Goal: Task Accomplishment & Management: Use online tool/utility

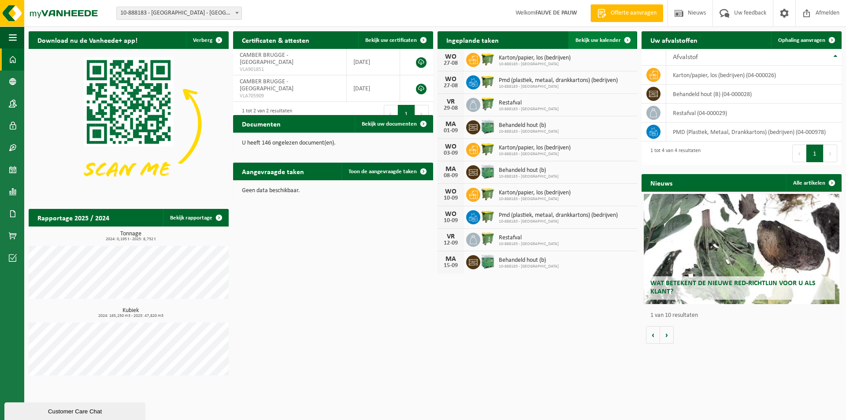
click at [588, 37] on span "Bekijk uw kalender" at bounding box center [597, 40] width 45 height 6
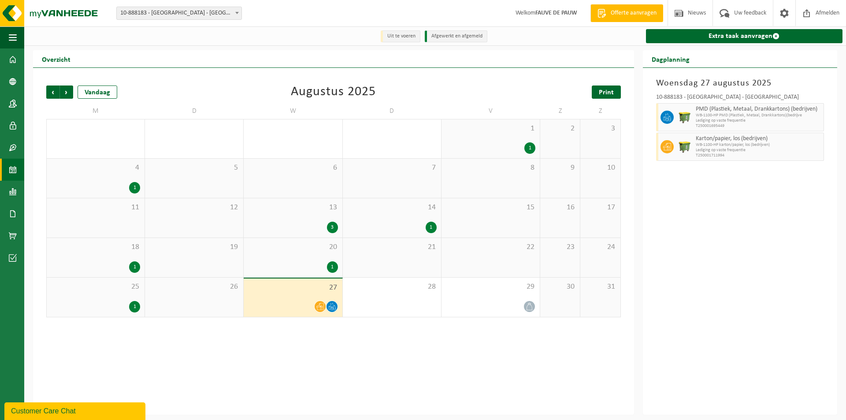
click at [612, 95] on span "Print" at bounding box center [606, 92] width 15 height 7
click at [68, 96] on span "Volgende" at bounding box center [66, 91] width 13 height 13
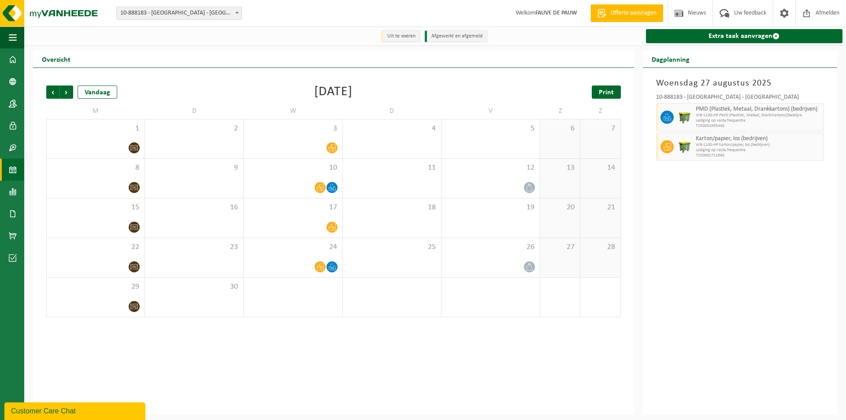
click at [609, 90] on span "Print" at bounding box center [606, 92] width 15 height 7
